Goal: Task Accomplishment & Management: Manage account settings

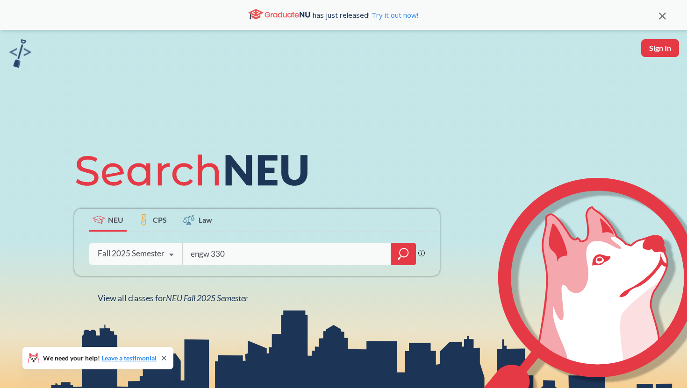
type input "engw 3304"
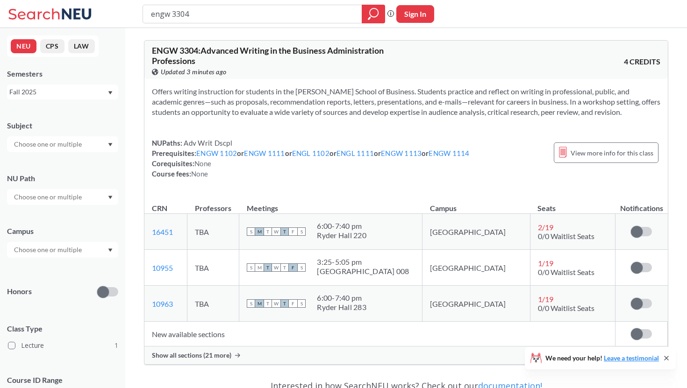
click at [211, 355] on span "Show all sections (21 more)" at bounding box center [191, 355] width 79 height 8
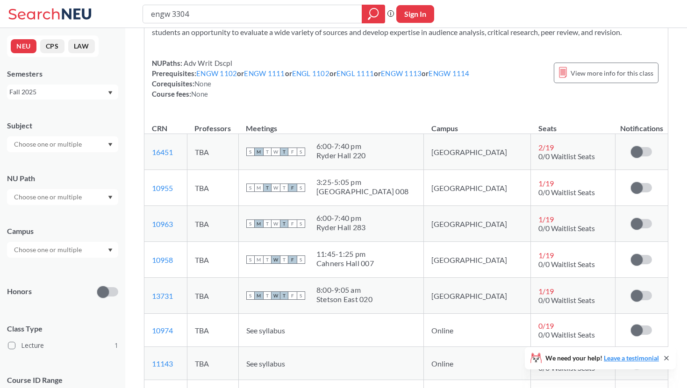
scroll to position [113, 0]
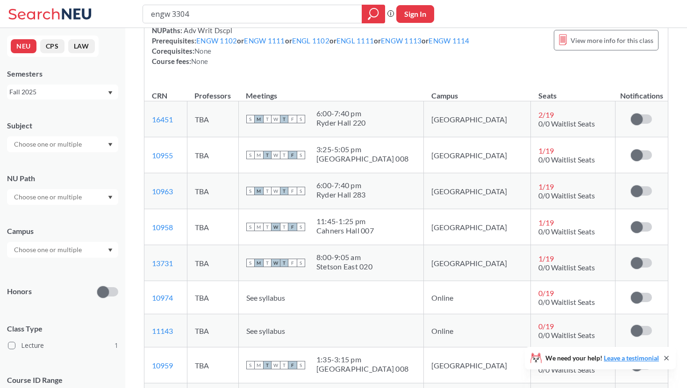
click at [666, 358] on icon at bounding box center [666, 358] width 4 height 4
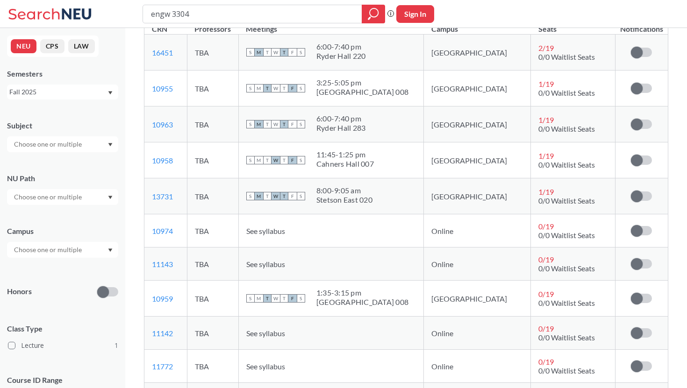
scroll to position [0, 0]
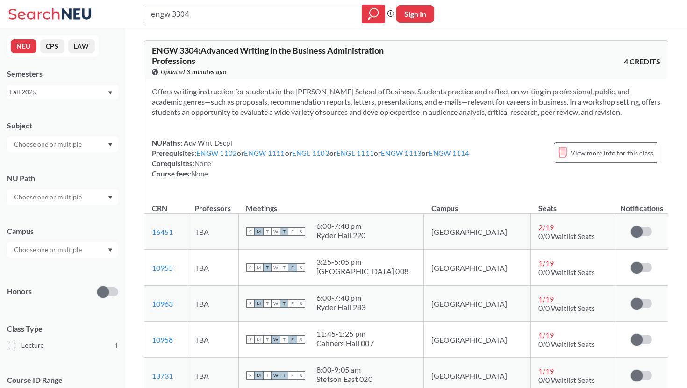
click at [411, 19] on button "Sign In" at bounding box center [415, 14] width 38 height 18
select select "US"
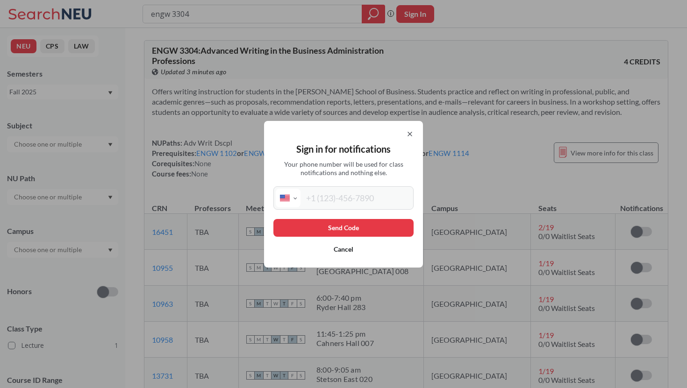
click at [346, 188] on div "International [GEOGRAPHIC_DATA] [GEOGRAPHIC_DATA] [GEOGRAPHIC_DATA] [GEOGRAPHIC…" at bounding box center [343, 197] width 140 height 23
click at [343, 195] on input "tel" at bounding box center [355, 198] width 111 height 19
type input "[PHONE_NUMBER]"
click at [342, 221] on button "Send Code" at bounding box center [343, 228] width 140 height 18
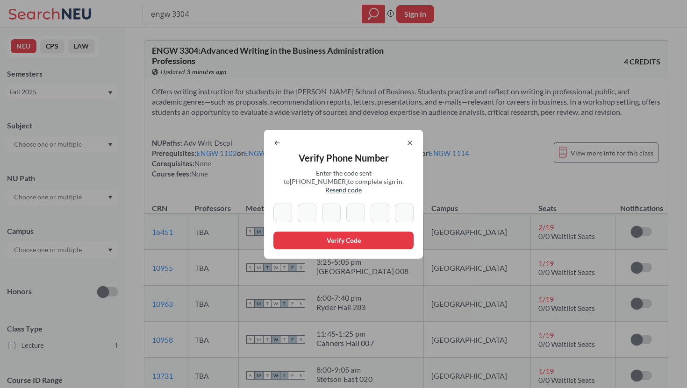
type input "3"
type input "4"
type input "2"
type input "0"
type input "7"
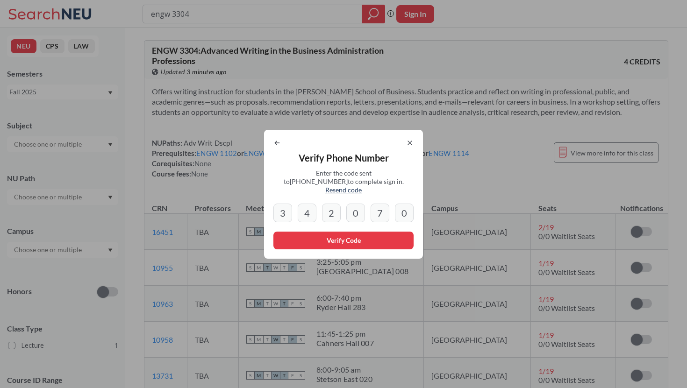
type input "0"
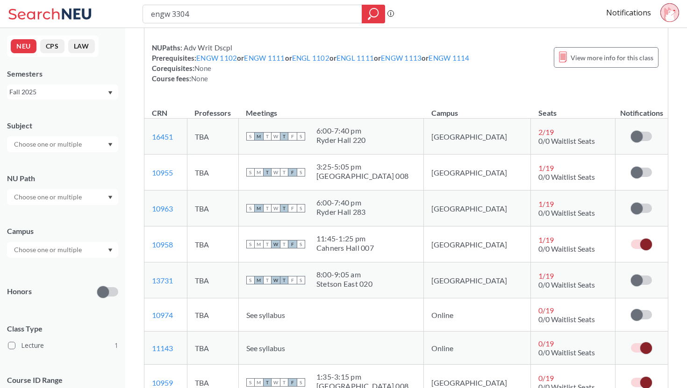
scroll to position [96, 0]
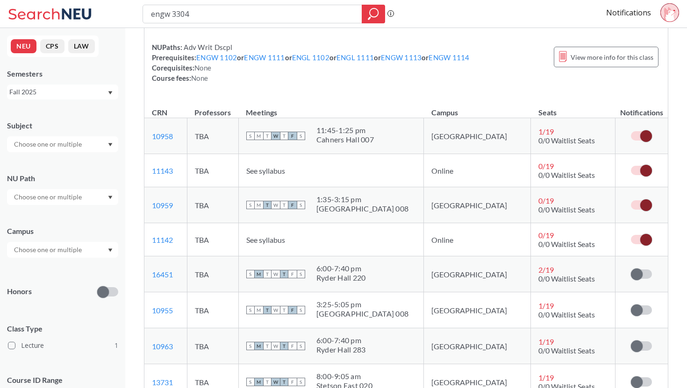
click at [645, 135] on span at bounding box center [646, 136] width 12 height 12
click at [631, 131] on input "checkbox" at bounding box center [631, 131] width 0 height 0
click at [641, 170] on span at bounding box center [646, 171] width 12 height 12
click at [631, 166] on input "checkbox" at bounding box center [631, 166] width 0 height 0
click at [648, 240] on span at bounding box center [646, 240] width 12 height 12
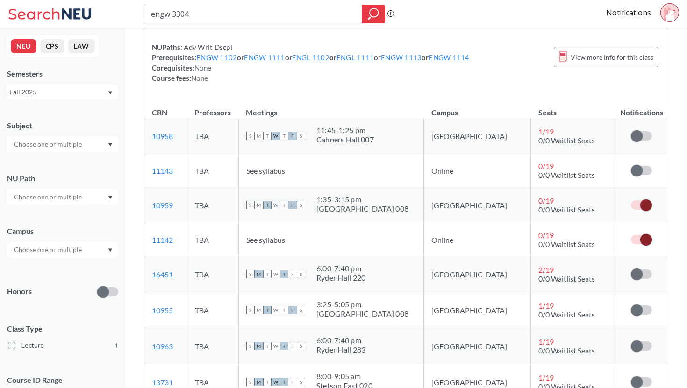
click at [631, 235] on input "checkbox" at bounding box center [631, 235] width 0 height 0
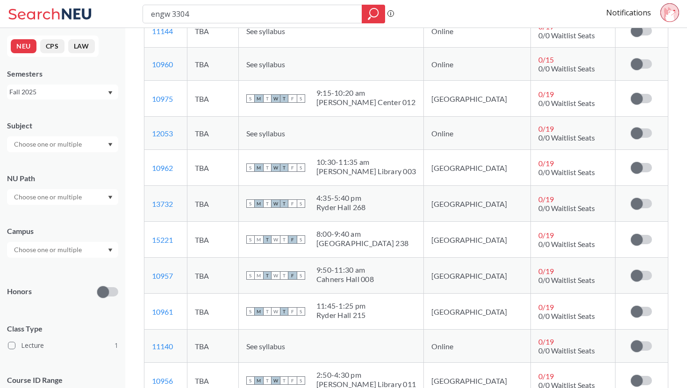
scroll to position [855, 0]
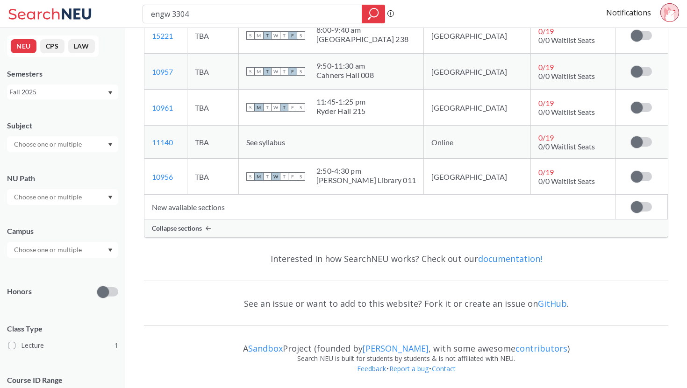
click at [633, 207] on span at bounding box center [637, 207] width 12 height 12
click at [631, 202] on input "checkbox" at bounding box center [631, 202] width 0 height 0
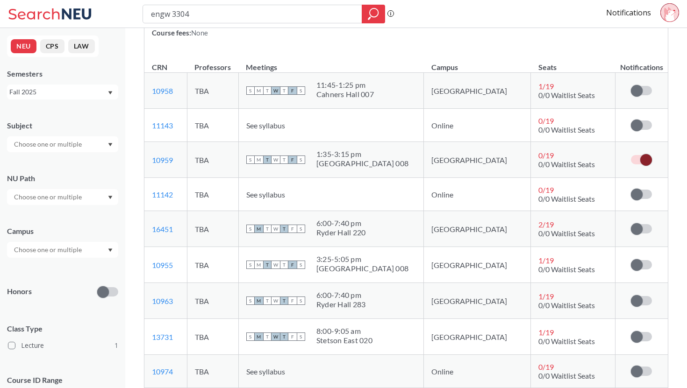
scroll to position [153, 0]
